Goal: Register for event/course

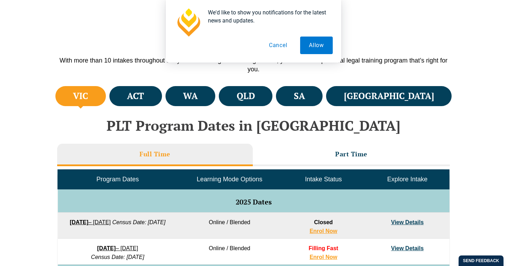
scroll to position [209, 0]
click at [311, 48] on button "Allow" at bounding box center [316, 45] width 33 height 18
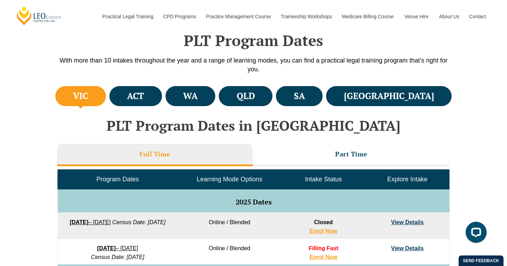
scroll to position [0, 0]
click at [197, 159] on li "Full Time" at bounding box center [155, 155] width 196 height 22
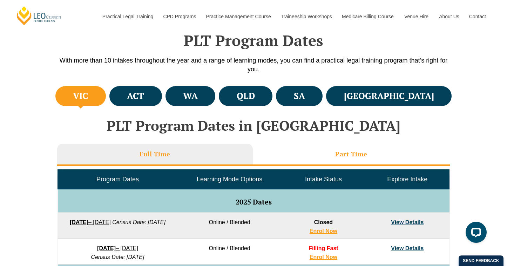
click at [288, 151] on li "Part Time" at bounding box center [351, 155] width 197 height 22
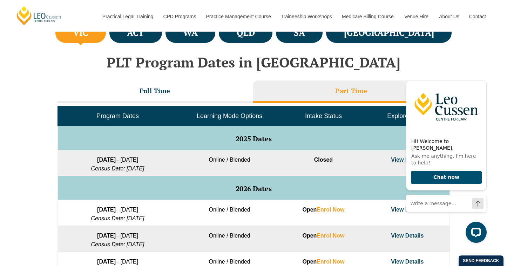
scroll to position [272, 0]
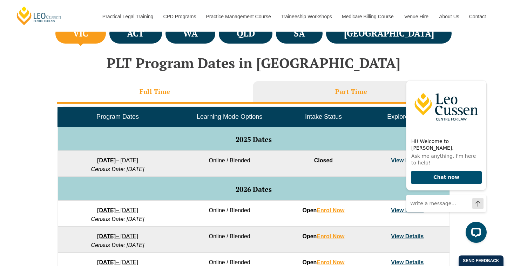
click at [173, 91] on li "Full Time" at bounding box center [155, 92] width 196 height 22
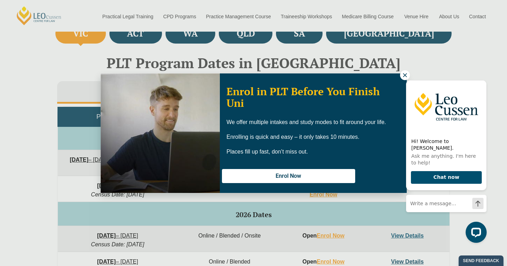
click at [402, 76] on div "Hi! Welcome to Leo Cussen. Ask me anything. I'm here to help! Chat now" at bounding box center [445, 157] width 89 height 181
click at [405, 74] on icon at bounding box center [405, 75] width 6 height 6
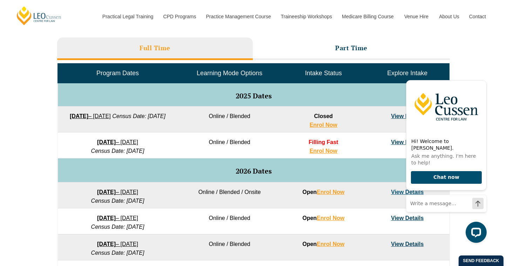
scroll to position [313, 0]
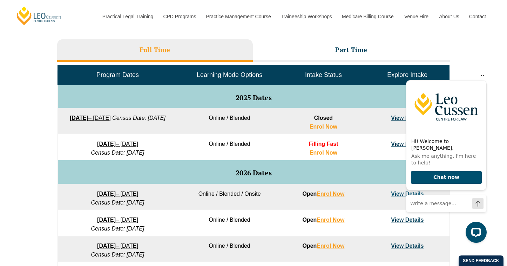
click at [480, 79] on icon "Hide greeting" at bounding box center [483, 74] width 8 height 8
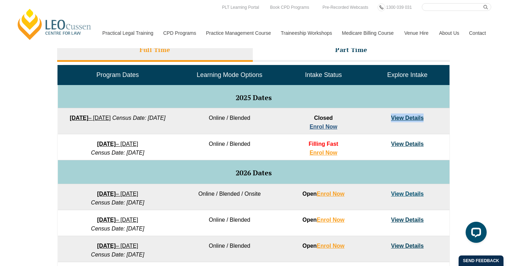
click at [314, 129] on link "Enrol Now" at bounding box center [324, 127] width 28 height 6
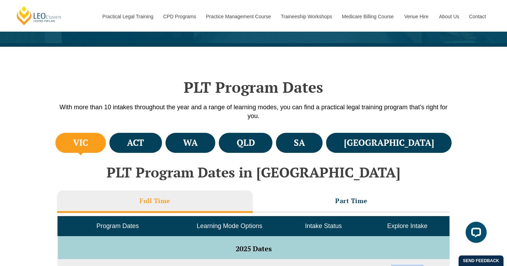
scroll to position [147, 0]
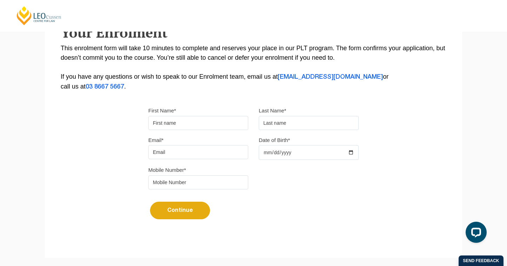
scroll to position [133, 0]
